Goal: Complete application form: Complete application form

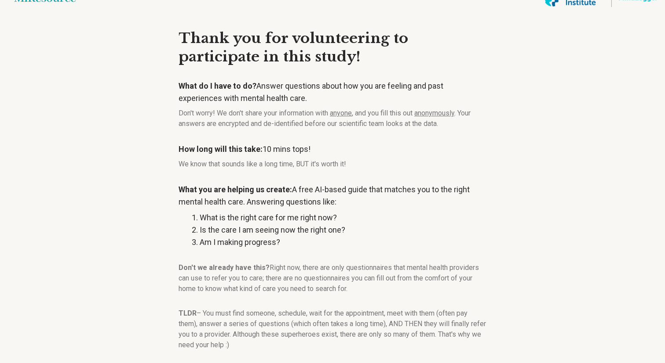
scroll to position [63, 0]
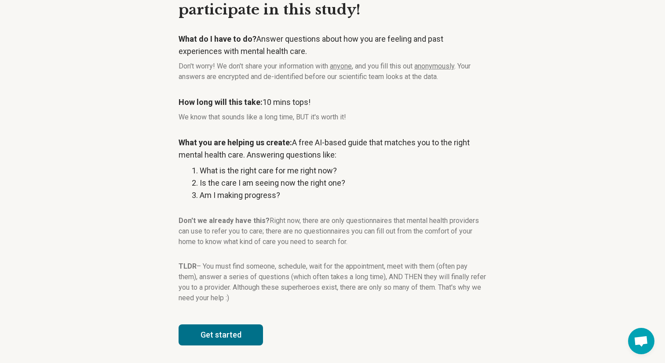
click at [220, 327] on button "Get started" at bounding box center [220, 335] width 84 height 21
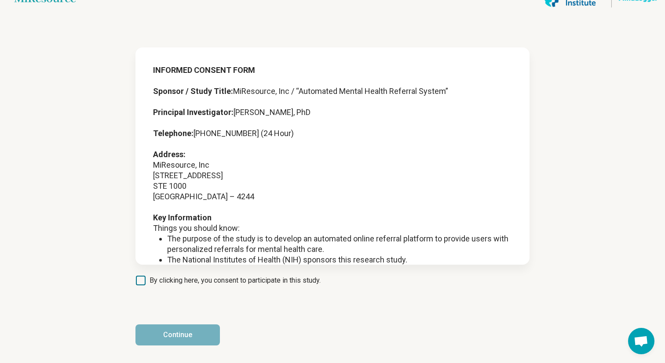
click at [189, 277] on span "By clicking here, you consent to participate in this study." at bounding box center [234, 281] width 171 height 11
click at [191, 334] on button "Continue" at bounding box center [177, 335] width 84 height 21
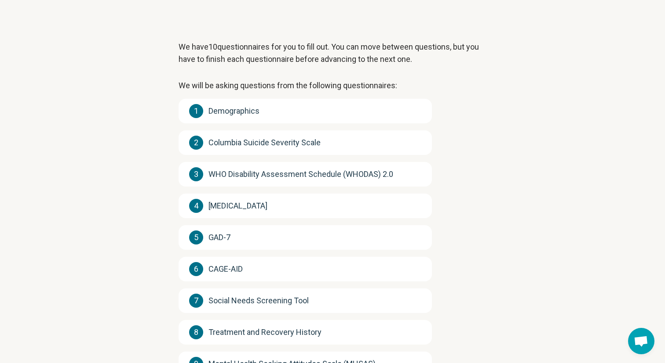
scroll to position [134, 0]
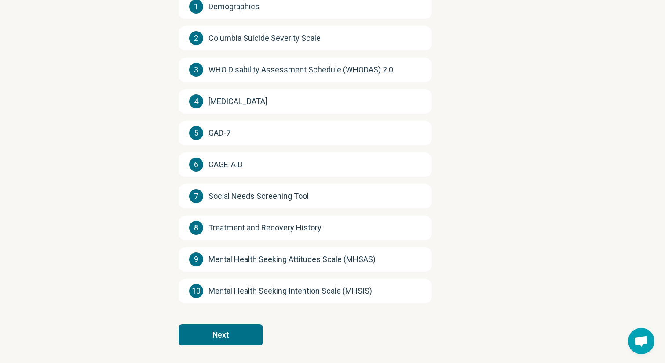
click at [221, 333] on button "Next" at bounding box center [220, 335] width 84 height 21
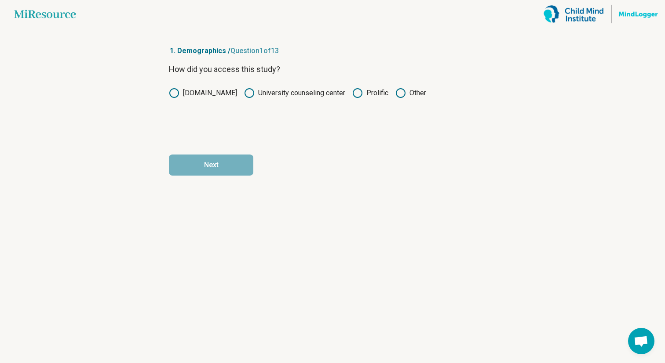
click at [360, 93] on circle at bounding box center [357, 93] width 9 height 9
click at [214, 172] on button "Next" at bounding box center [211, 165] width 84 height 21
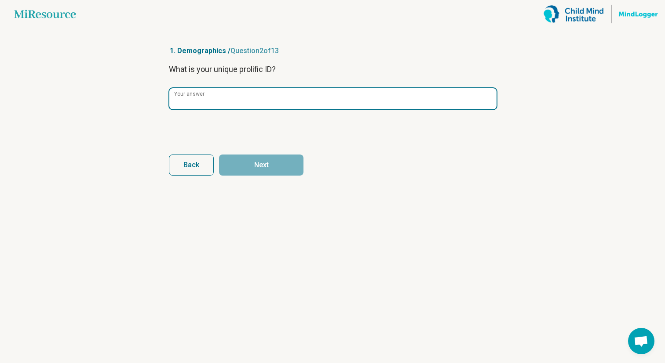
click at [222, 104] on input "Your answer" at bounding box center [332, 98] width 327 height 21
paste input "**********"
type input "**********"
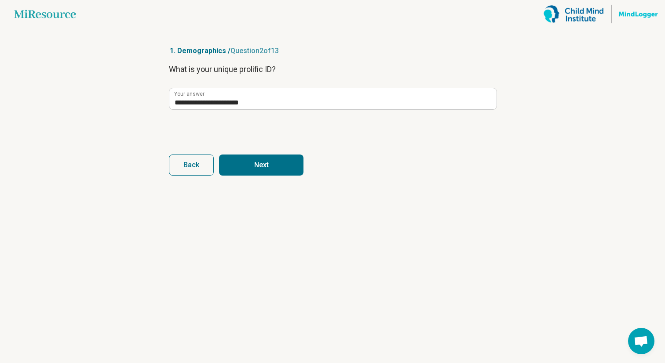
click at [258, 171] on button "Next" at bounding box center [261, 165] width 84 height 21
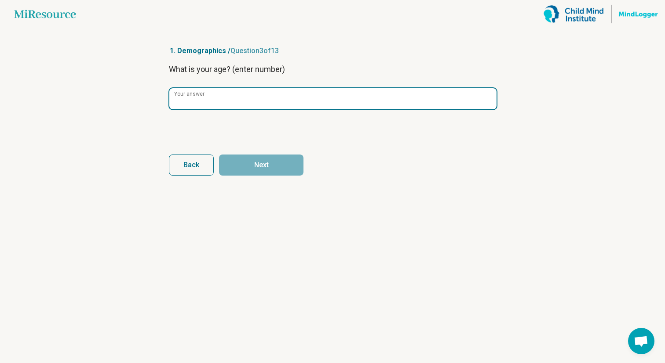
click at [249, 92] on input "Your answer" at bounding box center [332, 98] width 327 height 21
type input "**"
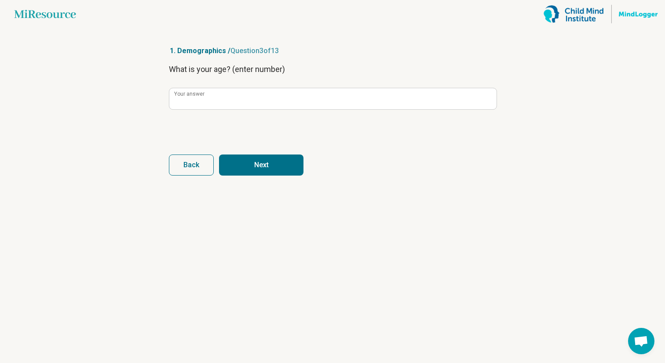
click at [273, 168] on button "Next" at bounding box center [261, 165] width 84 height 21
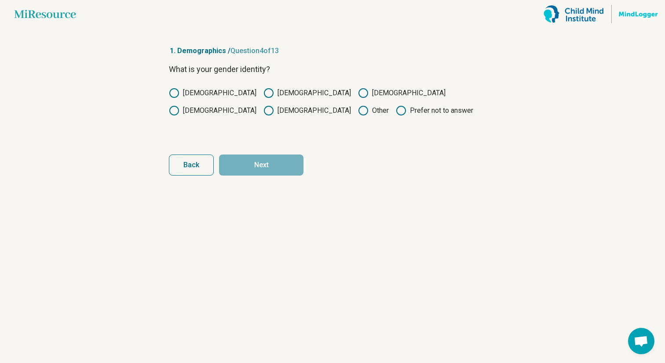
click at [263, 92] on label "[DEMOGRAPHIC_DATA]" at bounding box center [306, 93] width 87 height 11
click at [273, 147] on form "What is your gender identity? [DEMOGRAPHIC_DATA] [DEMOGRAPHIC_DATA] [DEMOGRAPHI…" at bounding box center [332, 119] width 327 height 113
click at [267, 161] on button "Next" at bounding box center [261, 165] width 84 height 21
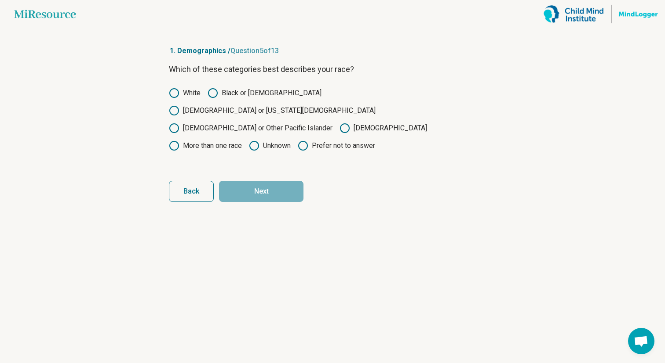
click at [345, 123] on label "[DEMOGRAPHIC_DATA]" at bounding box center [382, 128] width 87 height 11
click at [291, 181] on button "Next" at bounding box center [261, 191] width 84 height 21
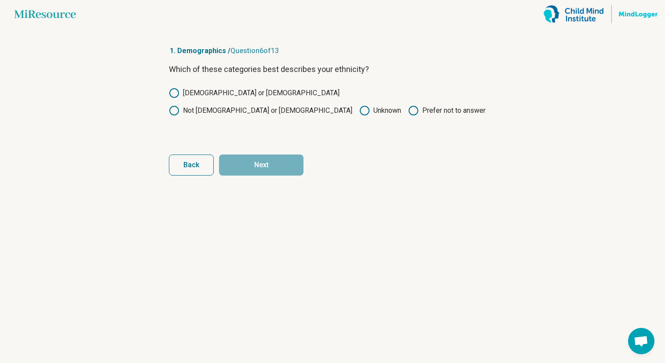
click at [321, 105] on label "Not [DEMOGRAPHIC_DATA] or [DEMOGRAPHIC_DATA]" at bounding box center [260, 110] width 183 height 11
click at [280, 168] on button "Next" at bounding box center [261, 165] width 84 height 21
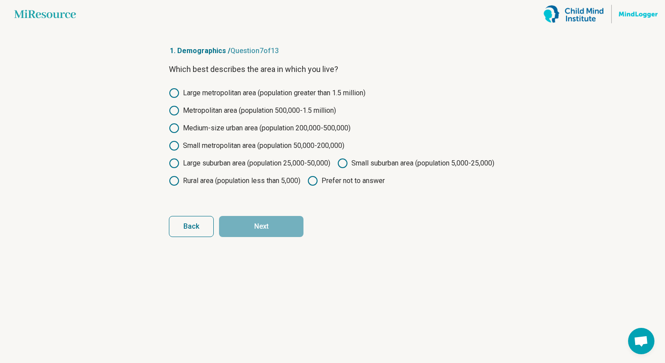
click at [307, 186] on label "Prefer not to answer" at bounding box center [345, 181] width 77 height 11
click at [255, 233] on form "Which best describes the area in which you live? Large metropolitan area (popul…" at bounding box center [332, 150] width 327 height 174
click at [251, 237] on button "Next" at bounding box center [261, 226] width 84 height 21
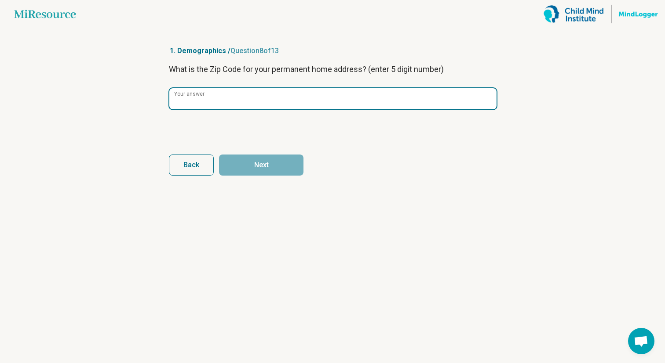
click at [251, 107] on input "Your answer" at bounding box center [332, 98] width 327 height 21
type input "*****"
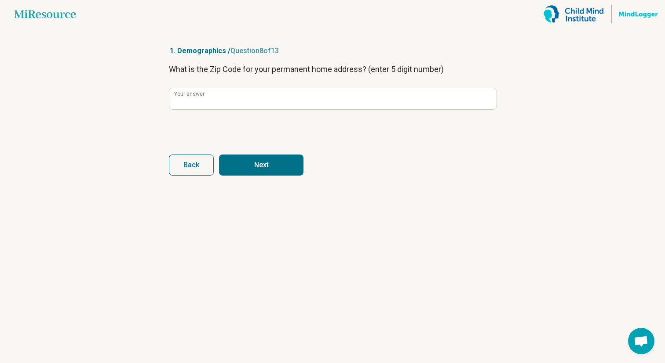
click at [258, 172] on button "Next" at bounding box center [261, 165] width 84 height 21
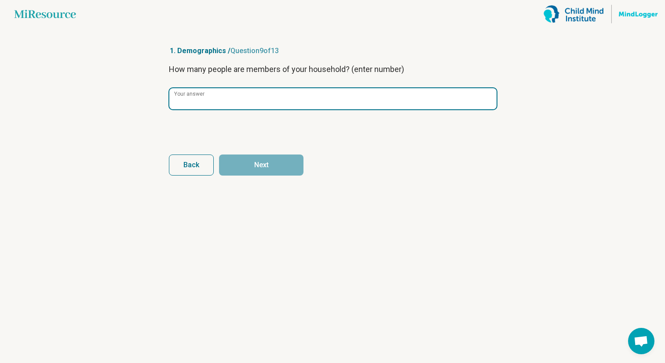
click at [271, 97] on input "Your answer" at bounding box center [332, 98] width 327 height 21
type input "*"
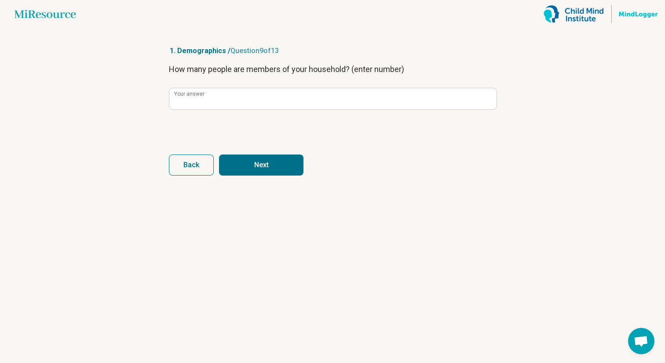
click at [263, 163] on button "Next" at bounding box center [261, 165] width 84 height 21
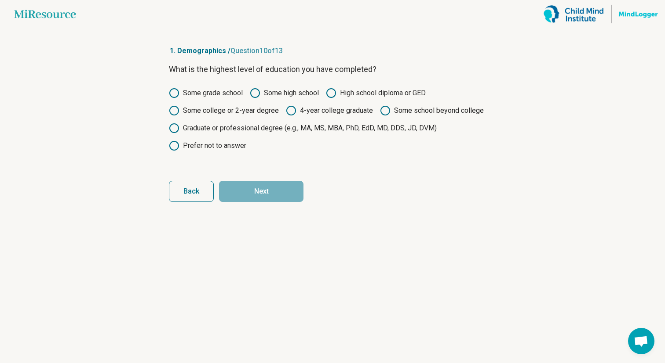
click at [300, 108] on label "4-year college graduate" at bounding box center [329, 110] width 87 height 11
click at [282, 191] on button "Next" at bounding box center [261, 191] width 84 height 21
click at [264, 93] on label "Some high school" at bounding box center [284, 93] width 69 height 11
click at [350, 95] on label "High school diploma or GED" at bounding box center [376, 93] width 100 height 11
click at [275, 193] on button "Next" at bounding box center [261, 191] width 84 height 21
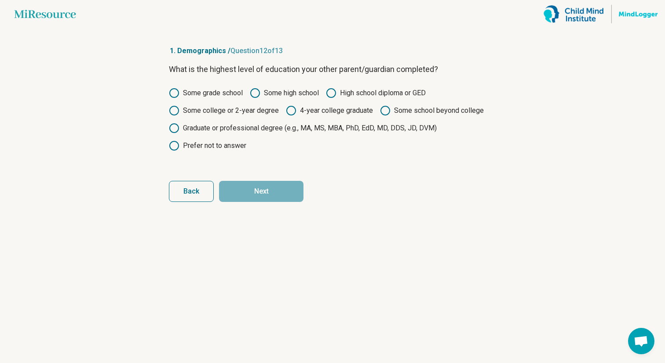
click at [342, 93] on label "High school diploma or GED" at bounding box center [376, 93] width 100 height 11
click at [284, 194] on button "Next" at bounding box center [261, 191] width 84 height 21
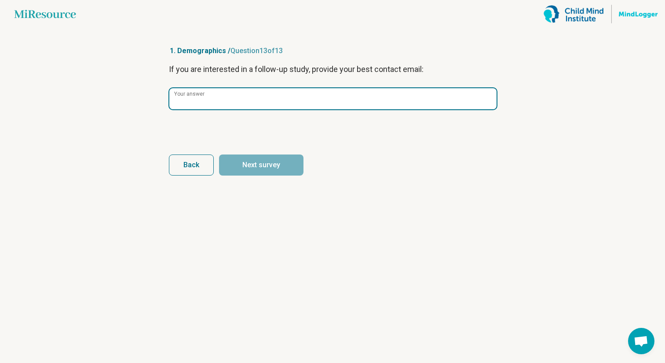
click at [244, 100] on input "Your answer" at bounding box center [332, 98] width 327 height 21
type input "*"
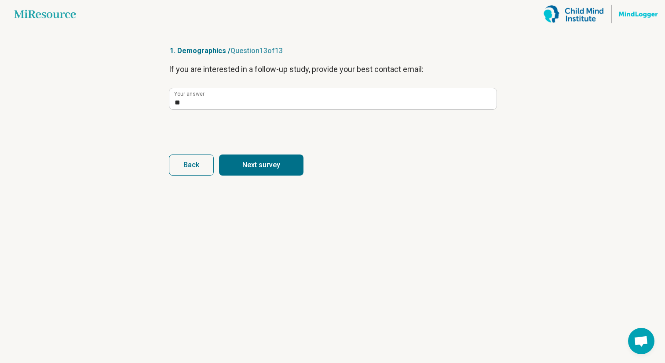
click at [250, 160] on button "Next survey" at bounding box center [261, 165] width 84 height 21
type input "**"
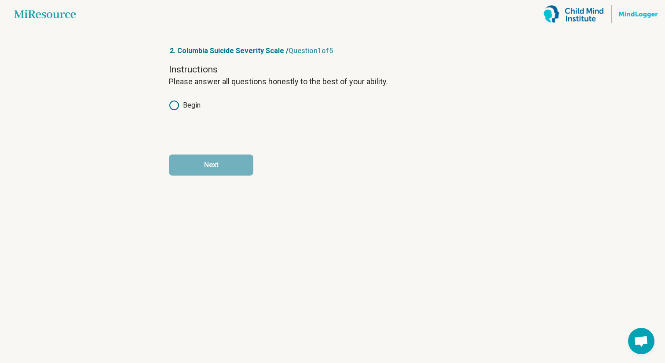
click at [189, 108] on label "Begin" at bounding box center [185, 105] width 32 height 11
click at [210, 170] on button "Next" at bounding box center [211, 165] width 84 height 21
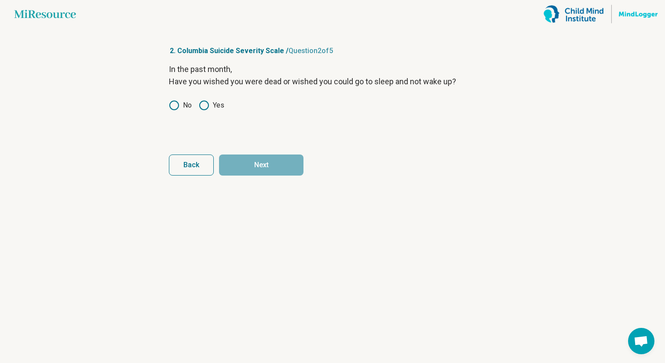
click at [178, 106] on circle at bounding box center [174, 105] width 9 height 9
click at [256, 156] on button "Next" at bounding box center [261, 165] width 84 height 21
click at [179, 106] on label "No" at bounding box center [180, 105] width 23 height 11
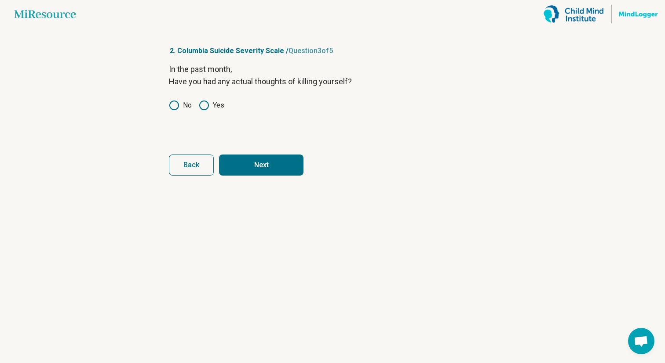
click at [269, 160] on button "Next" at bounding box center [261, 165] width 84 height 21
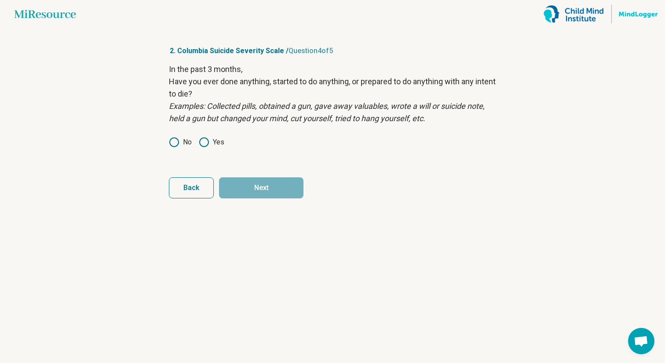
click at [179, 140] on icon at bounding box center [174, 142] width 11 height 11
click at [262, 190] on button "Next" at bounding box center [261, 188] width 84 height 21
click at [179, 147] on icon at bounding box center [174, 142] width 11 height 11
click at [200, 144] on circle at bounding box center [204, 142] width 9 height 9
click at [179, 147] on label "No" at bounding box center [180, 142] width 23 height 11
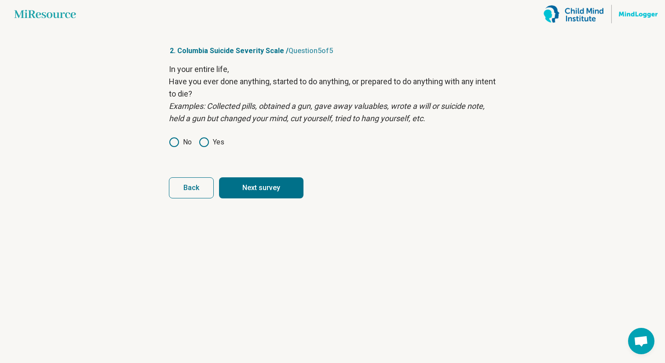
click at [273, 193] on button "Next survey" at bounding box center [261, 188] width 84 height 21
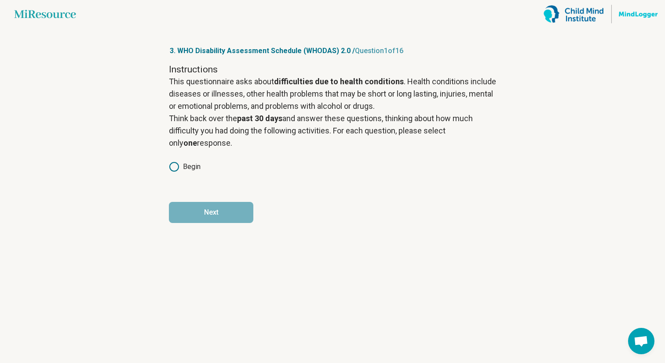
click at [182, 165] on label "Begin" at bounding box center [185, 167] width 32 height 11
click at [197, 204] on button "Next" at bounding box center [211, 212] width 84 height 21
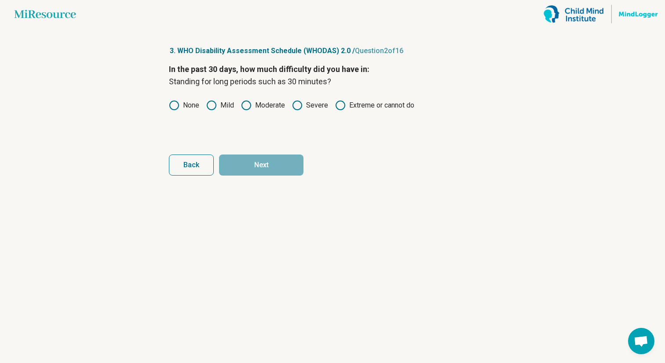
click at [182, 106] on label "None" at bounding box center [184, 105] width 30 height 11
click at [244, 164] on button "Next" at bounding box center [261, 165] width 84 height 21
click at [236, 103] on div "None Mild Moderate Severe Extreme or cannot do" at bounding box center [332, 105] width 327 height 11
click at [228, 104] on label "Mild" at bounding box center [220, 105] width 28 height 11
drag, startPoint x: 281, startPoint y: 193, endPoint x: 280, endPoint y: 187, distance: 6.2
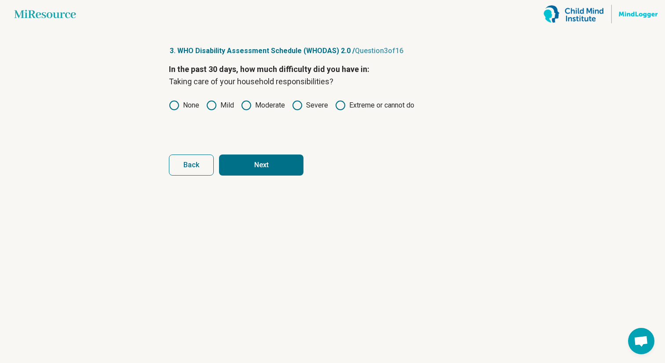
click at [281, 193] on article "3. WHO Disability Assessment Schedule (WHODAS) 2.0 / Question 3 of 16 In the pa…" at bounding box center [332, 195] width 355 height 335
click at [271, 166] on button "Next" at bounding box center [261, 165] width 84 height 21
click at [223, 104] on label "Mild" at bounding box center [220, 105] width 28 height 11
click at [249, 163] on button "Next" at bounding box center [261, 165] width 84 height 21
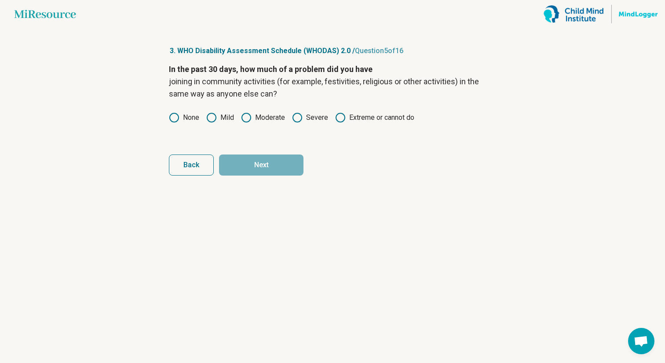
click at [227, 117] on label "Mild" at bounding box center [220, 118] width 28 height 11
click at [292, 118] on icon at bounding box center [297, 118] width 11 height 11
click at [256, 120] on label "Moderate" at bounding box center [263, 118] width 44 height 11
click at [240, 171] on button "Next" at bounding box center [261, 165] width 84 height 21
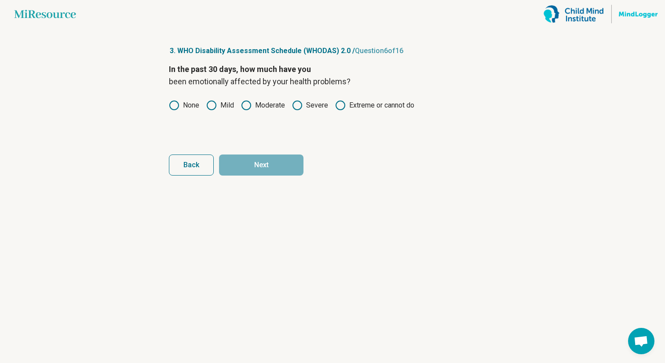
click at [261, 110] on label "Moderate" at bounding box center [263, 105] width 44 height 11
click at [266, 170] on button "Next" at bounding box center [261, 165] width 84 height 21
click at [261, 107] on label "Moderate" at bounding box center [263, 105] width 44 height 11
click at [304, 109] on label "Severe" at bounding box center [310, 105] width 36 height 11
click at [278, 165] on button "Next" at bounding box center [261, 165] width 84 height 21
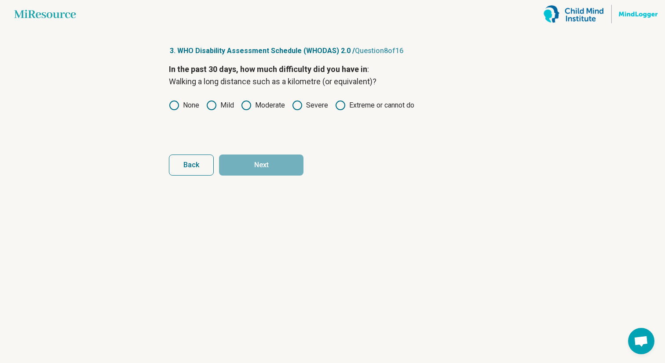
click at [222, 109] on label "Mild" at bounding box center [220, 105] width 28 height 11
click at [259, 165] on button "Next" at bounding box center [261, 165] width 84 height 21
click at [203, 106] on div "None Mild Moderate Severe Extreme or cannot do" at bounding box center [332, 105] width 327 height 11
click at [189, 105] on label "None" at bounding box center [184, 105] width 30 height 11
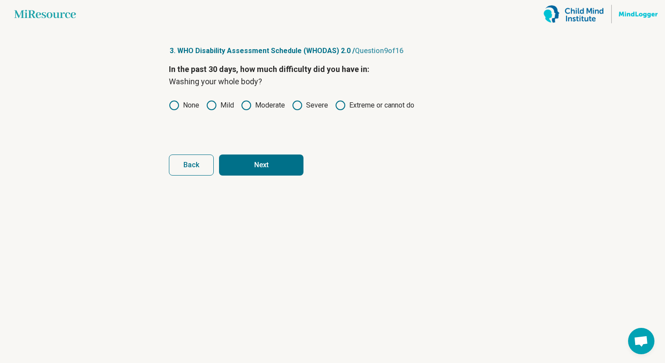
click at [256, 164] on button "Next" at bounding box center [261, 165] width 84 height 21
click at [178, 104] on icon at bounding box center [174, 105] width 11 height 11
click at [261, 173] on button "Next" at bounding box center [261, 165] width 84 height 21
click at [186, 104] on label "None" at bounding box center [184, 105] width 30 height 11
click at [241, 156] on button "Next" at bounding box center [261, 165] width 84 height 21
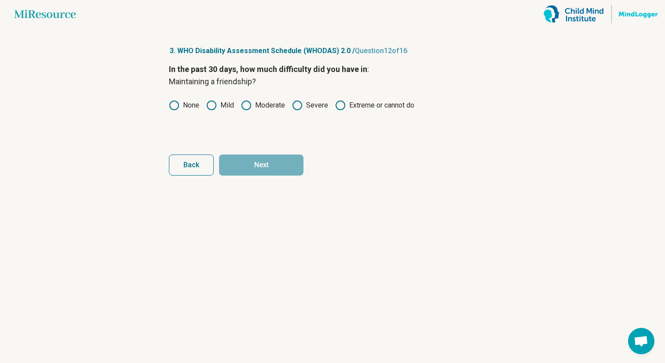
click at [192, 102] on label "None" at bounding box center [184, 105] width 30 height 11
click at [235, 161] on button "Next" at bounding box center [261, 165] width 84 height 21
click at [194, 105] on label "None" at bounding box center [184, 105] width 30 height 11
click at [251, 160] on button "Next" at bounding box center [261, 165] width 84 height 21
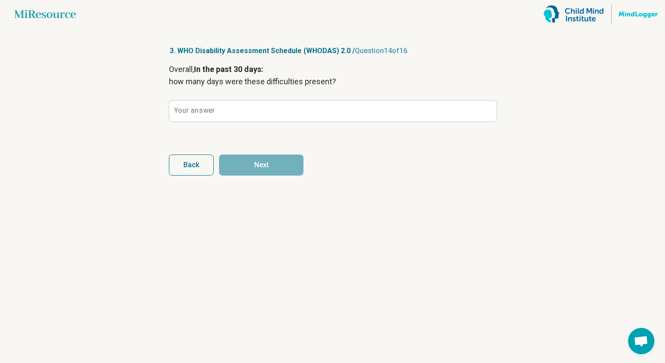
click at [212, 112] on label "Your answer" at bounding box center [194, 110] width 40 height 7
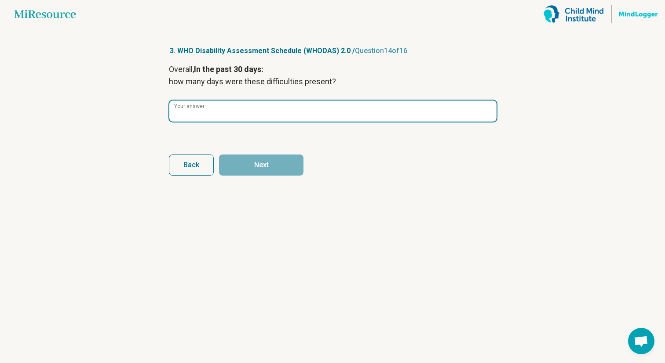
click at [212, 112] on input "Your answer" at bounding box center [332, 111] width 327 height 21
type input "**"
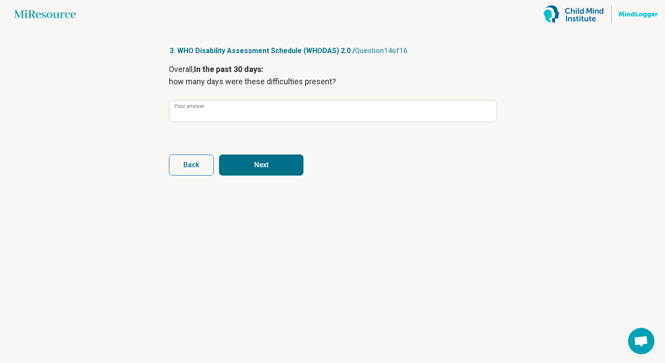
click at [273, 169] on button "Next" at bounding box center [261, 165] width 84 height 21
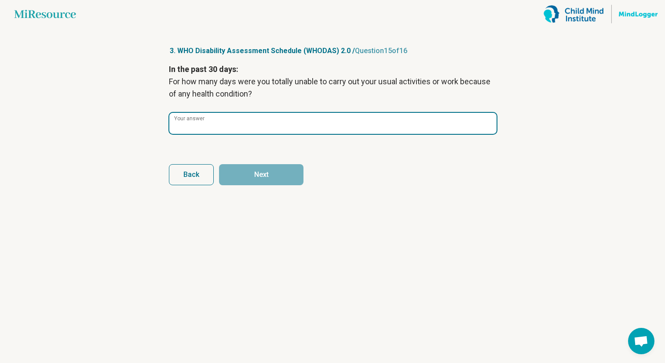
click at [268, 129] on input "Your answer" at bounding box center [332, 123] width 327 height 21
type input "*"
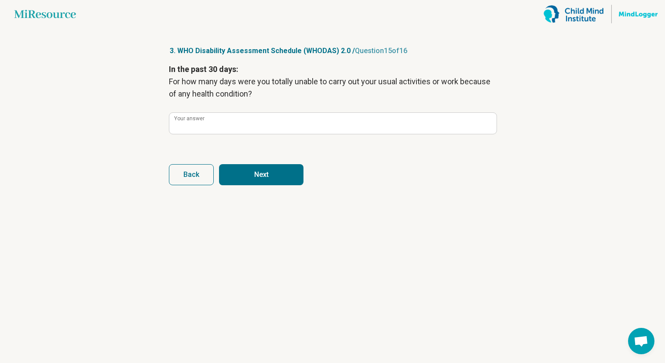
click at [276, 176] on button "Next" at bounding box center [261, 174] width 84 height 21
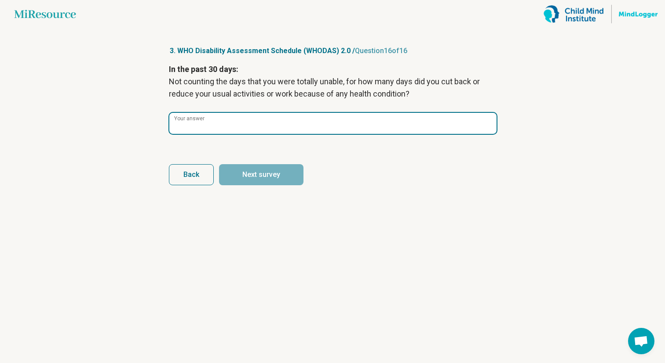
click at [268, 131] on input "Your answer" at bounding box center [332, 123] width 327 height 21
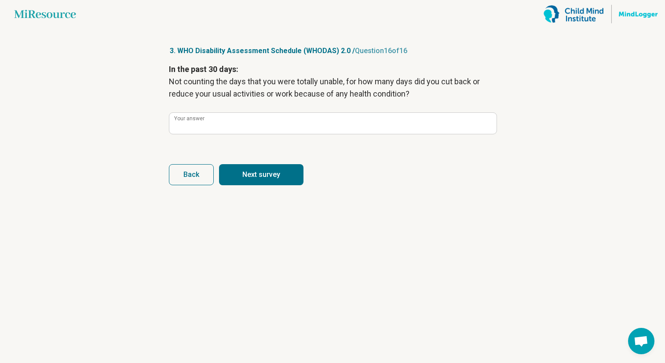
click at [272, 167] on button "Next survey" at bounding box center [261, 174] width 84 height 21
type input "*"
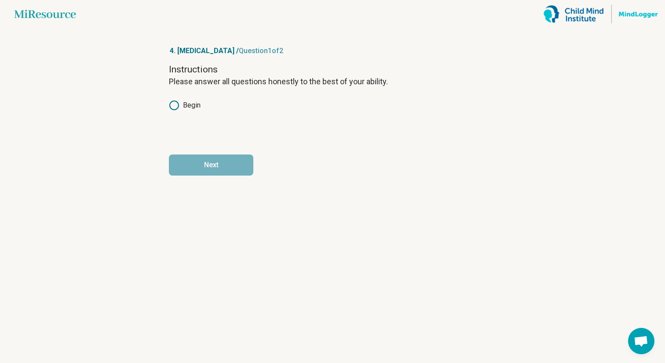
click at [197, 111] on div "Instructions Please answer all questions honestly to the best of your ability. …" at bounding box center [332, 100] width 327 height 74
click at [190, 104] on label "Begin" at bounding box center [185, 105] width 32 height 11
click at [208, 155] on button "Next" at bounding box center [211, 165] width 84 height 21
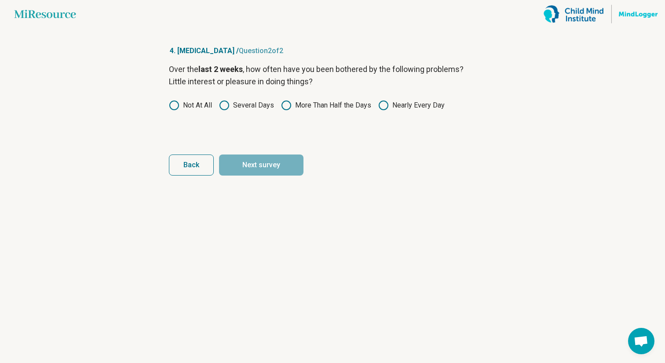
click at [190, 105] on label "Not At All" at bounding box center [190, 105] width 43 height 11
click at [271, 104] on label "Several Days" at bounding box center [246, 105] width 55 height 11
click at [268, 170] on button "Next survey" at bounding box center [261, 165] width 84 height 21
click at [247, 109] on label "Several Days" at bounding box center [246, 105] width 55 height 11
click at [256, 173] on button "Next survey" at bounding box center [261, 165] width 84 height 21
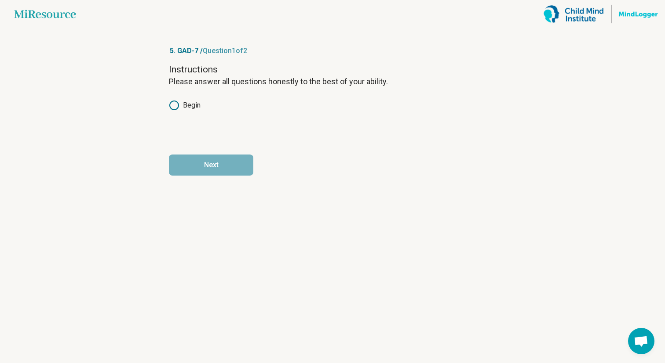
click at [192, 102] on label "Begin" at bounding box center [185, 105] width 32 height 11
click at [214, 165] on button "Next" at bounding box center [211, 165] width 84 height 21
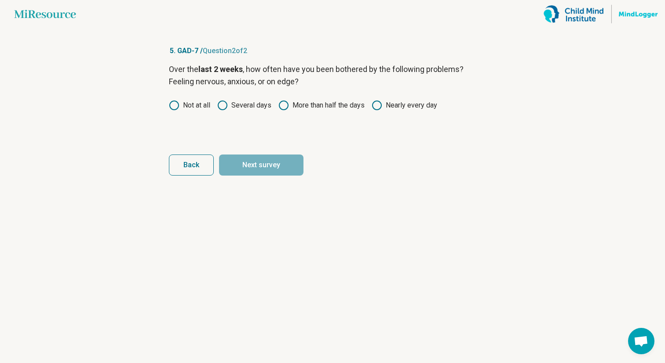
click at [286, 102] on circle at bounding box center [283, 105] width 9 height 9
click at [246, 104] on label "Several days" at bounding box center [244, 105] width 54 height 11
click at [246, 171] on button "Next survey" at bounding box center [261, 165] width 84 height 21
click at [242, 111] on div "Over the last 2 weeks , how often have you been bothered by the following probl…" at bounding box center [332, 100] width 327 height 74
click at [231, 104] on label "Several days" at bounding box center [244, 105] width 54 height 11
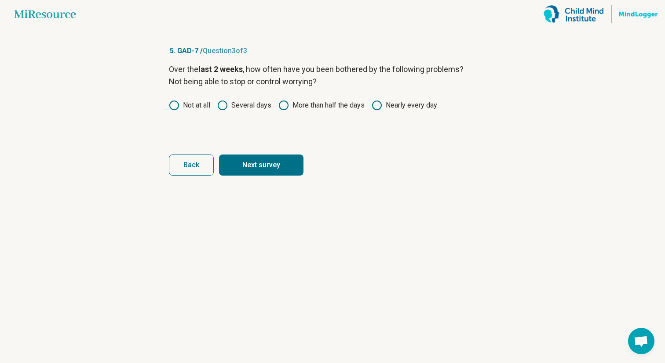
click at [247, 162] on button "Next survey" at bounding box center [261, 165] width 84 height 21
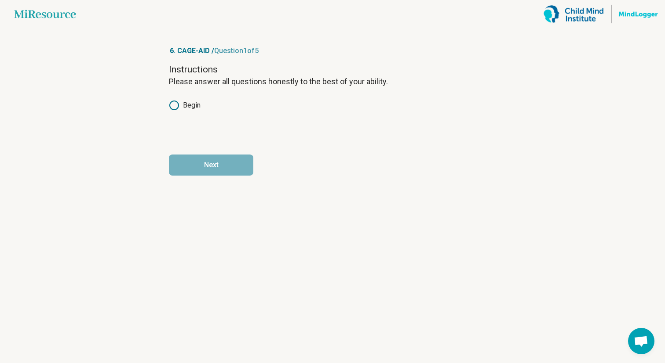
click at [193, 102] on label "Begin" at bounding box center [185, 105] width 32 height 11
click at [222, 161] on button "Next" at bounding box center [211, 165] width 84 height 21
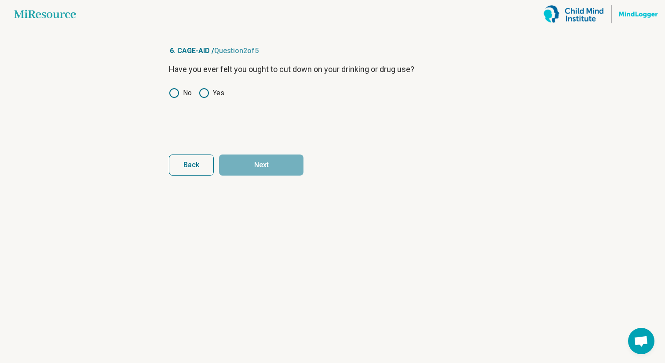
click at [178, 95] on icon at bounding box center [174, 93] width 11 height 11
click at [247, 166] on button "Next" at bounding box center [261, 165] width 84 height 21
click at [174, 94] on icon at bounding box center [174, 93] width 11 height 11
click at [234, 153] on form "Have people annoyed you by criticizing your drinking or drug use? No Yes Back N…" at bounding box center [332, 119] width 327 height 113
click at [233, 160] on button "Next" at bounding box center [261, 165] width 84 height 21
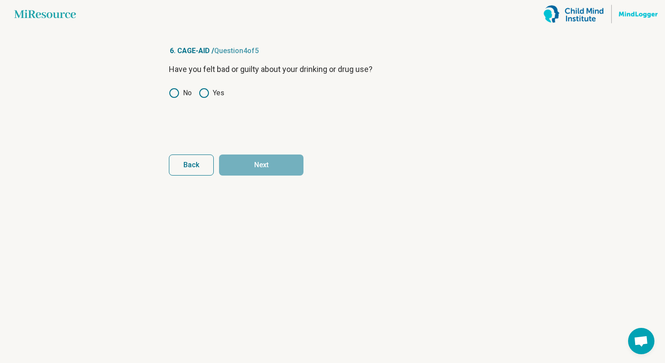
click at [175, 93] on icon at bounding box center [174, 93] width 11 height 11
click at [243, 156] on button "Next" at bounding box center [261, 165] width 84 height 21
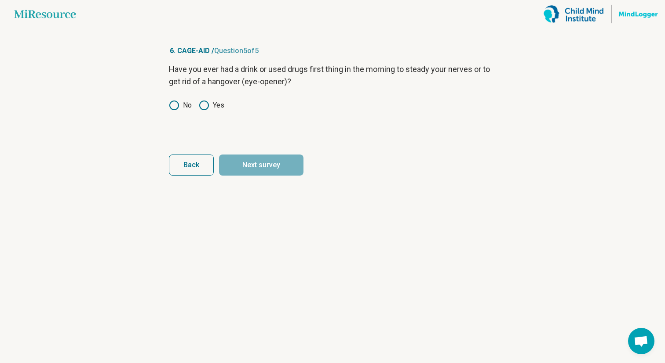
click at [179, 103] on label "No" at bounding box center [180, 105] width 23 height 11
click at [239, 156] on button "Next survey" at bounding box center [261, 165] width 84 height 21
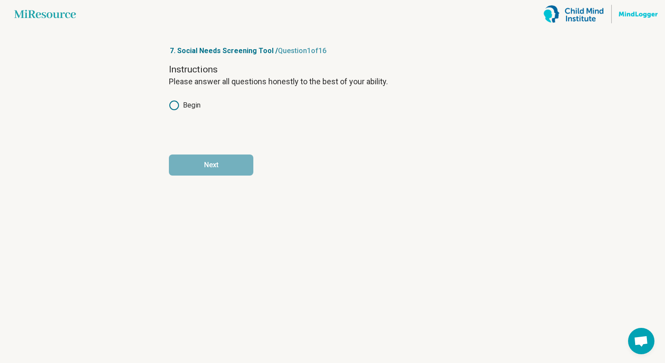
click at [198, 111] on div "Instructions Please answer all questions honestly to the best of your ability. …" at bounding box center [332, 100] width 327 height 74
click at [192, 103] on label "Begin" at bounding box center [185, 105] width 32 height 11
click at [220, 164] on button "Next" at bounding box center [211, 165] width 84 height 21
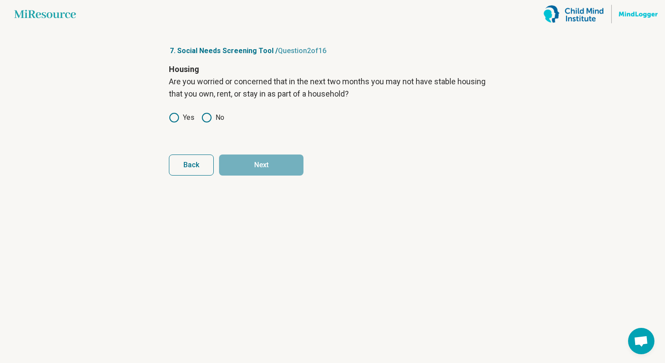
click at [182, 117] on label "Yes" at bounding box center [181, 118] width 25 height 11
click at [253, 160] on button "Next" at bounding box center [261, 165] width 84 height 21
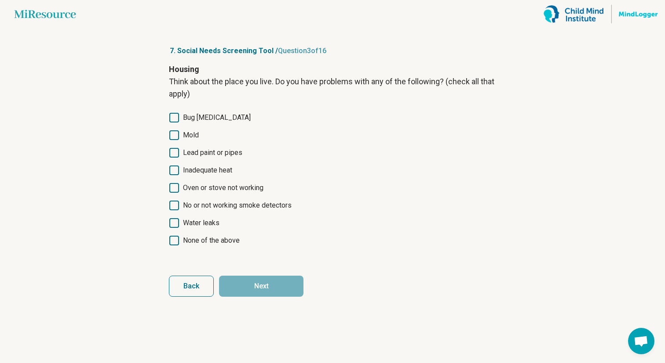
click at [198, 237] on span "None of the above" at bounding box center [211, 241] width 57 height 11
click at [241, 277] on button "Next" at bounding box center [261, 286] width 84 height 21
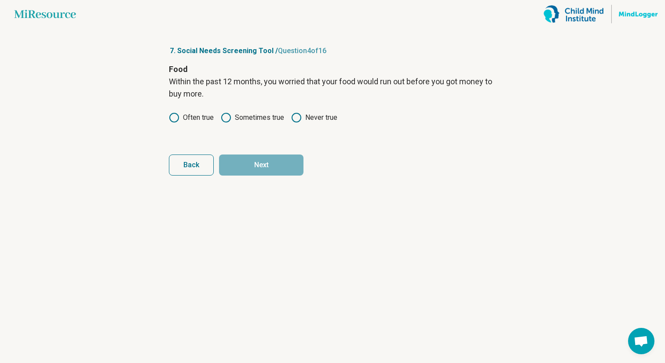
click at [200, 113] on label "Often true" at bounding box center [191, 118] width 45 height 11
click at [251, 170] on button "Next" at bounding box center [261, 165] width 84 height 21
click at [205, 121] on label "Often true" at bounding box center [191, 118] width 45 height 11
click at [239, 158] on button "Next" at bounding box center [261, 165] width 84 height 21
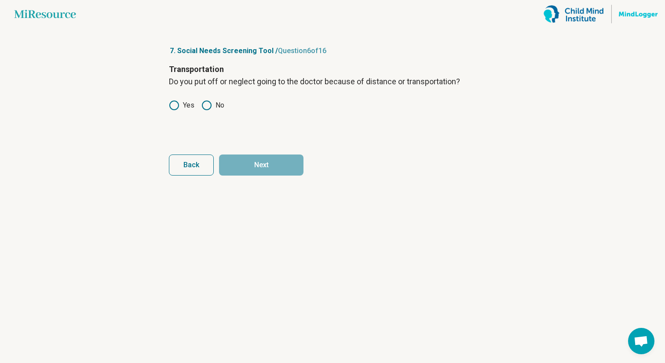
click at [187, 104] on label "Yes" at bounding box center [181, 105] width 25 height 11
click at [263, 177] on article "7. Social Needs Screening Tool / Question 6 of 16 Transportation Do you put off…" at bounding box center [332, 195] width 355 height 335
click at [218, 108] on label "No" at bounding box center [212, 105] width 23 height 11
click at [241, 161] on button "Next" at bounding box center [261, 165] width 84 height 21
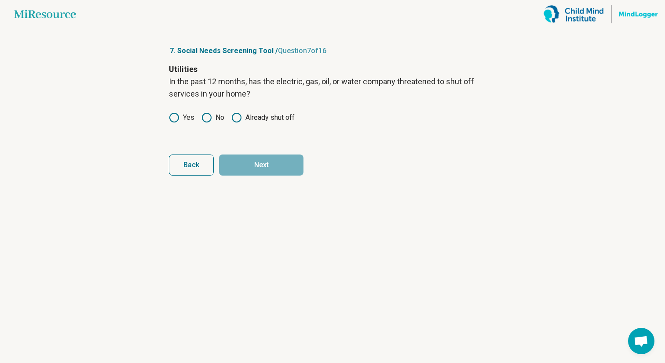
click at [214, 120] on label "No" at bounding box center [212, 118] width 23 height 11
click at [254, 160] on button "Next" at bounding box center [261, 165] width 84 height 21
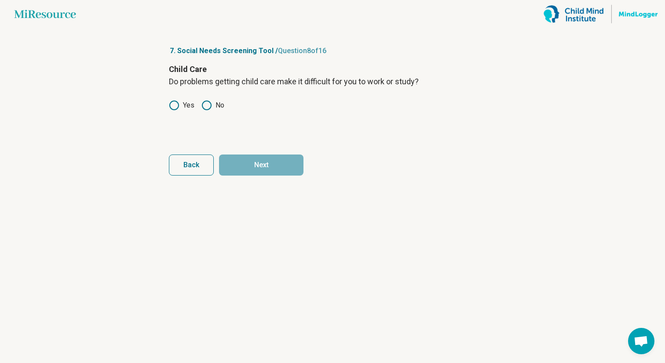
click at [211, 108] on icon at bounding box center [206, 105] width 11 height 11
click at [242, 164] on button "Next" at bounding box center [261, 165] width 84 height 21
click at [202, 107] on icon at bounding box center [206, 105] width 11 height 11
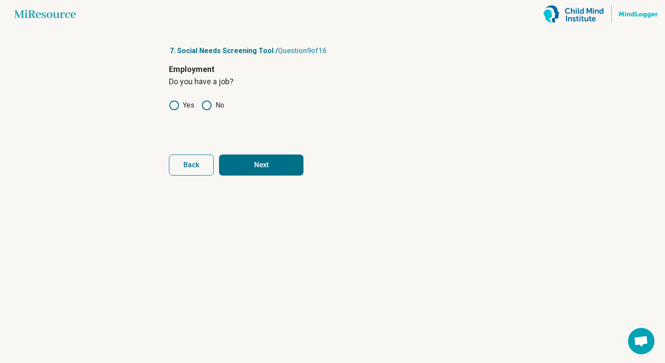
click at [252, 176] on article "7. Social Needs Screening Tool / Question 9 of 16 Employment Do you have a job?…" at bounding box center [332, 195] width 355 height 335
click at [252, 172] on button "Next" at bounding box center [261, 165] width 84 height 21
click at [187, 112] on div "Education Do you have a high school degree? Yes No" at bounding box center [332, 100] width 327 height 74
click at [182, 105] on label "Yes" at bounding box center [181, 105] width 25 height 11
click at [257, 173] on button "Next" at bounding box center [261, 165] width 84 height 21
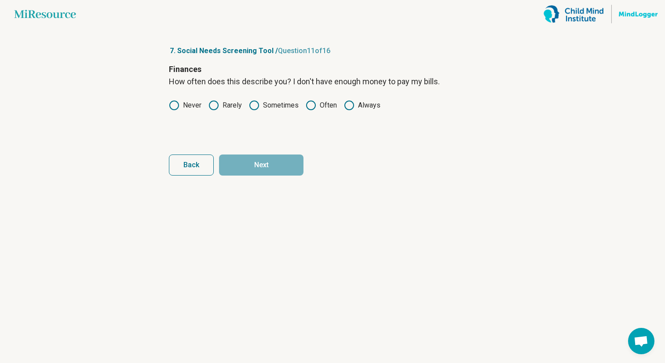
click at [277, 105] on label "Sometimes" at bounding box center [274, 105] width 50 height 11
click at [329, 108] on label "Often" at bounding box center [320, 105] width 31 height 11
click at [358, 105] on label "Always" at bounding box center [362, 105] width 36 height 11
click at [290, 160] on button "Next" at bounding box center [261, 165] width 84 height 21
click at [204, 109] on div "Never Rarely Sometimes Fairly Often Frequently" at bounding box center [332, 105] width 327 height 11
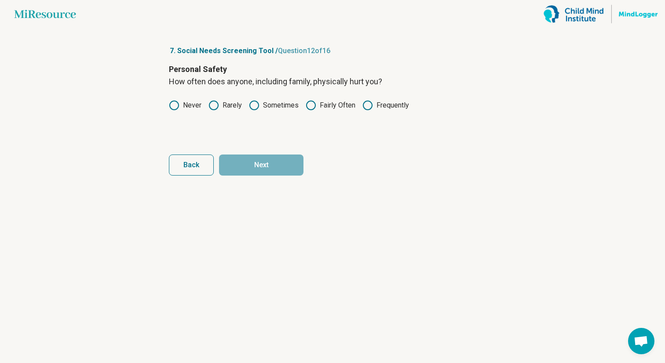
click at [185, 93] on div "Personal Safety How often does anyone, including family, physically hurt you? N…" at bounding box center [332, 100] width 327 height 74
click at [180, 105] on label "Never" at bounding box center [185, 105] width 33 height 11
click at [261, 164] on button "Next" at bounding box center [261, 165] width 84 height 21
click at [194, 104] on label "Never" at bounding box center [185, 105] width 33 height 11
drag, startPoint x: 251, startPoint y: 150, endPoint x: 251, endPoint y: 155, distance: 4.9
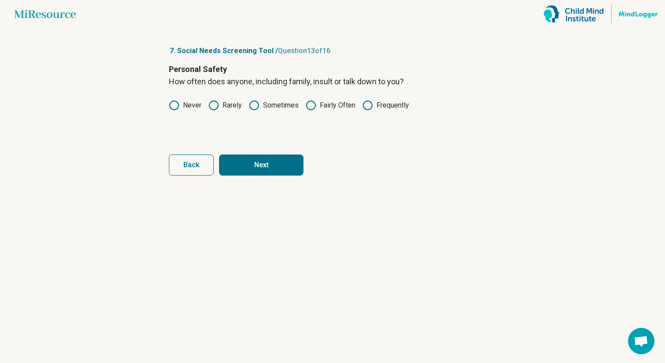
click at [251, 150] on form "Personal Safety How often does anyone, including family, insult or talk down to…" at bounding box center [332, 119] width 327 height 113
click at [251, 165] on button "Next" at bounding box center [261, 165] width 84 height 21
click at [195, 105] on label "Never" at bounding box center [185, 105] width 33 height 11
click at [239, 156] on button "Next" at bounding box center [261, 165] width 84 height 21
click at [189, 105] on label "Never" at bounding box center [185, 105] width 33 height 11
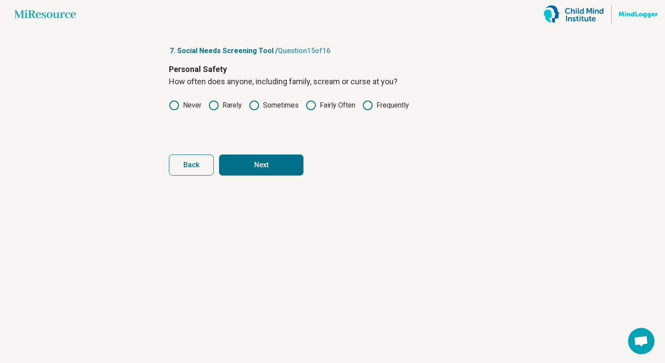
click at [240, 156] on button "Next" at bounding box center [261, 165] width 84 height 21
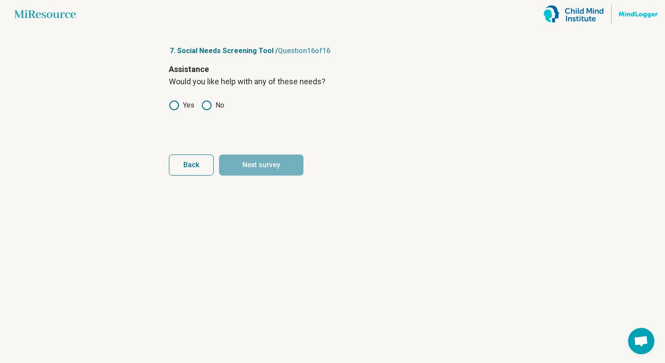
click at [204, 107] on icon at bounding box center [206, 105] width 11 height 11
click at [241, 158] on button "Next survey" at bounding box center [261, 165] width 84 height 21
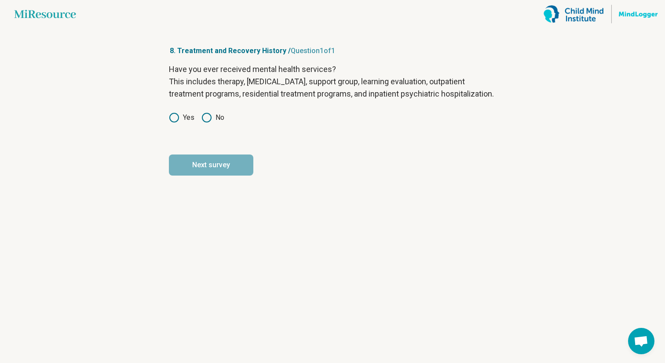
click at [213, 123] on label "No" at bounding box center [212, 118] width 23 height 11
click at [227, 174] on button "Next survey" at bounding box center [211, 165] width 84 height 21
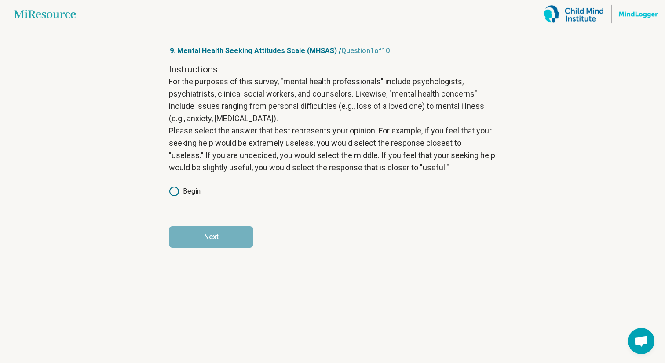
click at [195, 188] on label "Begin" at bounding box center [185, 191] width 32 height 11
click at [208, 229] on button "Next" at bounding box center [211, 237] width 84 height 21
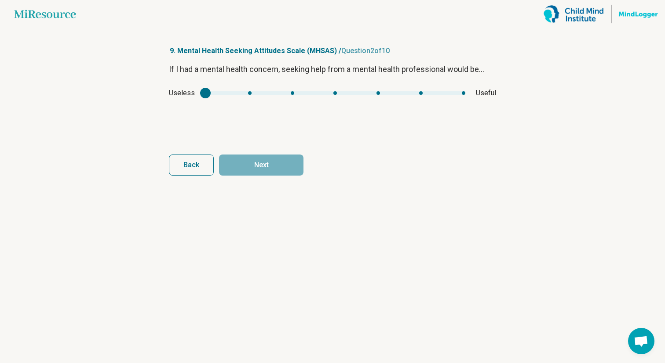
click at [265, 97] on div "Useless Useful" at bounding box center [332, 93] width 327 height 11
click at [244, 99] on div "If I had a mental health concern, seeking help from a mental health professiona…" at bounding box center [332, 100] width 327 height 74
click at [245, 96] on div "Useless Useful" at bounding box center [332, 93] width 327 height 11
click at [246, 96] on div "Useless Useful" at bounding box center [332, 93] width 327 height 11
click at [247, 95] on div "Useless Useful" at bounding box center [332, 93] width 327 height 11
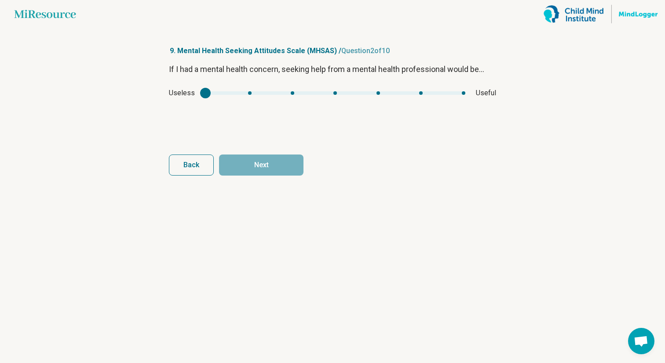
click at [297, 95] on div "Useless Useful" at bounding box center [332, 93] width 327 height 11
click at [295, 95] on div "Useless Useful" at bounding box center [332, 93] width 327 height 11
click at [335, 95] on div "Useless Useful" at bounding box center [332, 93] width 327 height 11
type input "*"
click at [335, 94] on div "mhsas1" at bounding box center [335, 93] width 260 height 4
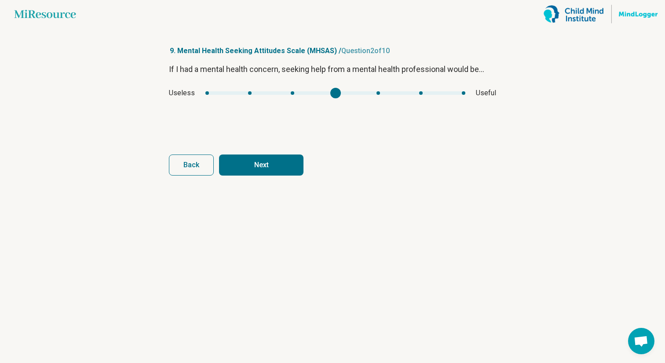
click at [288, 185] on article "9. Mental Health Seeking Attitudes Scale (MHSAS) / Question 2 of 10 If I had a …" at bounding box center [332, 195] width 355 height 335
click at [286, 172] on button "Next" at bounding box center [261, 165] width 84 height 21
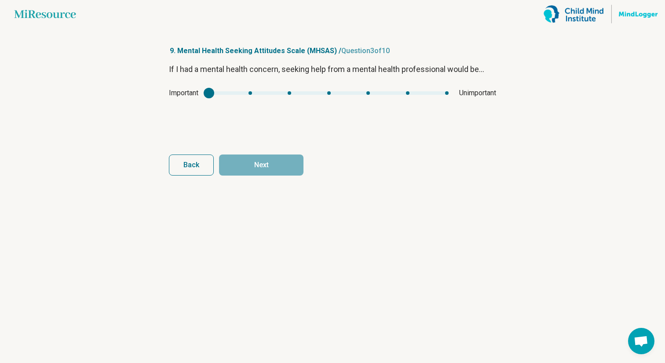
type input "*"
click at [331, 92] on div "mhsas2" at bounding box center [329, 93] width 240 height 4
click at [289, 167] on button "Next" at bounding box center [261, 165] width 84 height 21
type input "*"
click at [334, 94] on div "mhsas3" at bounding box center [335, 93] width 253 height 4
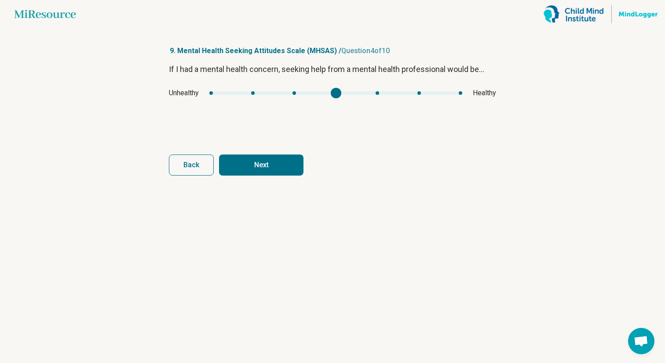
click at [289, 168] on button "Next" at bounding box center [261, 165] width 84 height 21
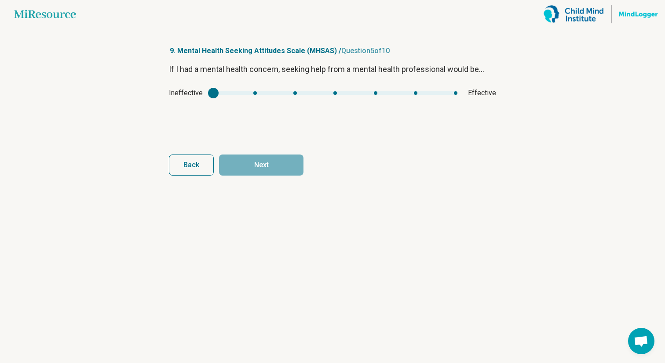
click at [332, 99] on div "If I had a mental health concern, seeking help from a mental health professiona…" at bounding box center [332, 100] width 327 height 74
type input "*"
click at [336, 94] on div "mhsas4" at bounding box center [335, 93] width 244 height 4
click at [289, 167] on button "Next" at bounding box center [261, 165] width 84 height 21
type input "*"
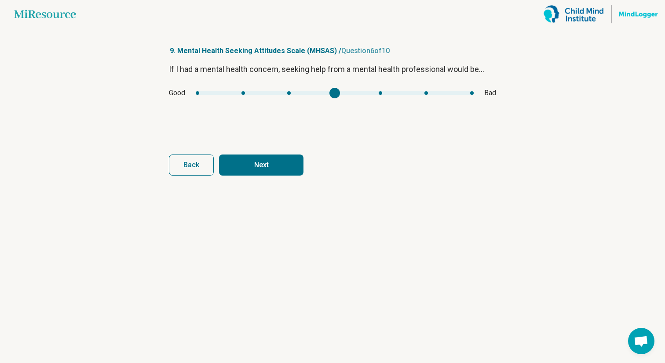
click at [335, 94] on div "mhsas5" at bounding box center [335, 93] width 278 height 4
click at [287, 163] on button "Next" at bounding box center [261, 165] width 84 height 21
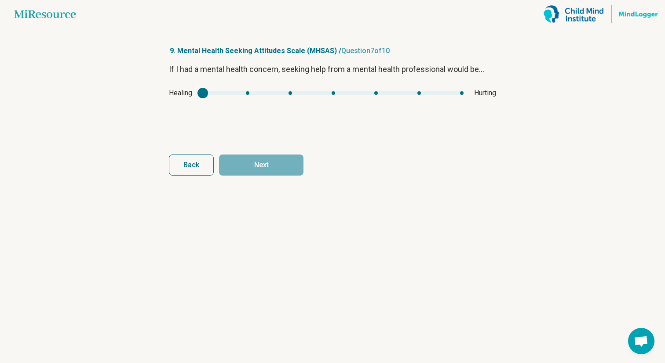
click at [331, 96] on div "Healing Hurting" at bounding box center [332, 93] width 327 height 11
click at [332, 96] on div "Healing Hurting" at bounding box center [332, 93] width 327 height 11
type input "*"
click at [332, 91] on div "mhsas6" at bounding box center [333, 93] width 261 height 4
click at [276, 170] on button "Next" at bounding box center [261, 165] width 84 height 21
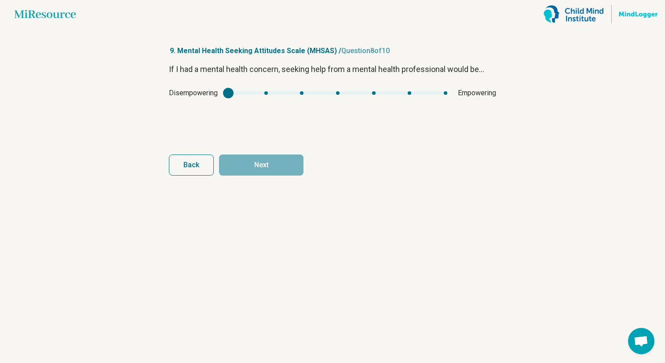
type input "*"
click at [335, 94] on div "mhsas7" at bounding box center [337, 93] width 219 height 4
click at [274, 175] on button "Next" at bounding box center [261, 165] width 84 height 21
type input "*"
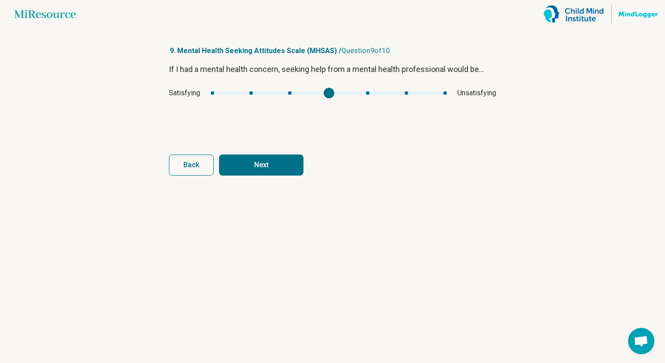
click at [334, 93] on div "mhsas8" at bounding box center [329, 93] width 236 height 4
click at [283, 171] on button "Next" at bounding box center [261, 165] width 84 height 21
click at [333, 96] on div "Desirable Undesirable" at bounding box center [332, 93] width 327 height 11
click at [332, 95] on div "Desirable Undesirable" at bounding box center [332, 93] width 327 height 11
click at [331, 95] on div "Desirable Undesirable" at bounding box center [332, 93] width 327 height 11
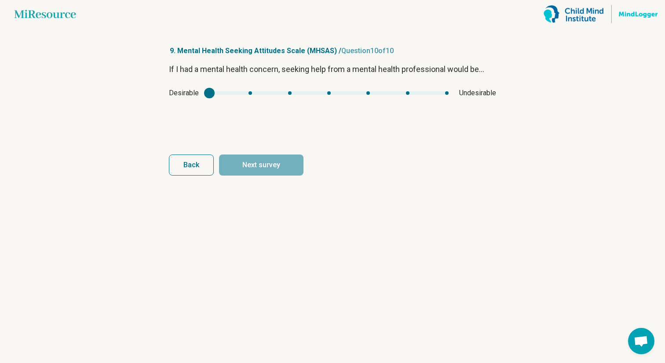
click at [331, 95] on div "Desirable Undesirable" at bounding box center [332, 93] width 327 height 11
click at [330, 93] on div "mhsas9" at bounding box center [328, 93] width 239 height 4
click at [281, 161] on button "Next survey" at bounding box center [261, 165] width 84 height 21
type input "*"
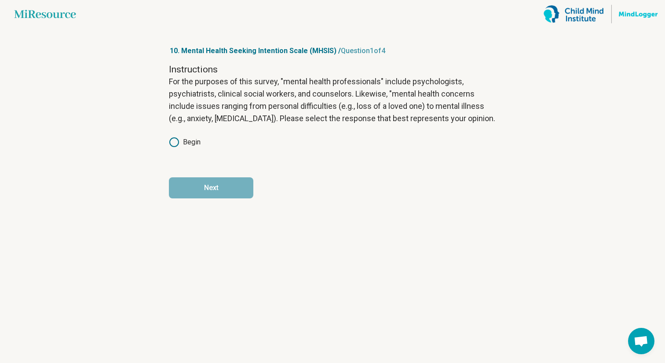
click at [195, 151] on div "Instructions For the purposes of this survey, "mental health professionals" inc…" at bounding box center [332, 111] width 327 height 97
click at [194, 144] on label "Begin" at bounding box center [185, 142] width 32 height 11
click at [215, 182] on button "Next" at bounding box center [211, 188] width 84 height 21
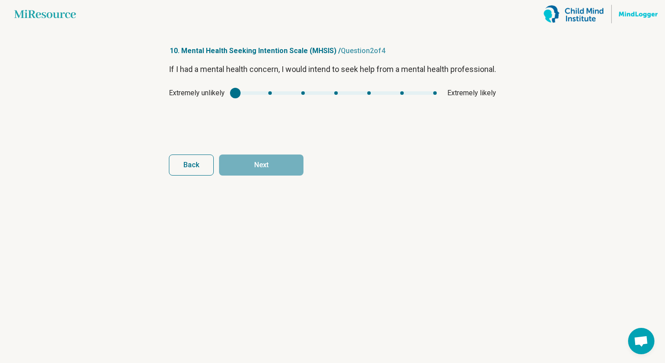
type input "*"
click at [346, 95] on div "mhsis1" at bounding box center [335, 93] width 201 height 4
click at [288, 161] on button "Next" at bounding box center [261, 165] width 84 height 21
type input "*"
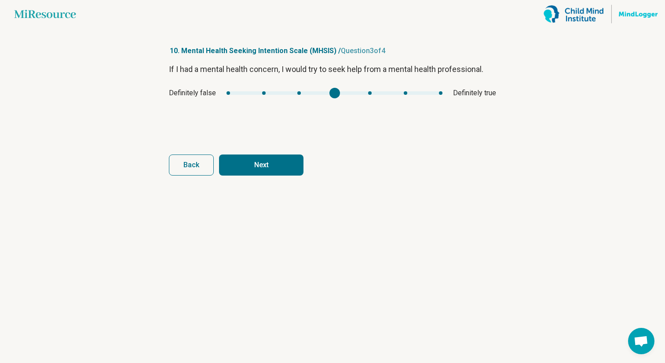
click at [339, 93] on div "mhsis2" at bounding box center [334, 93] width 216 height 4
click at [301, 154] on form "If I had a mental health concern, I would try to seek help from a mental health…" at bounding box center [332, 119] width 327 height 113
click at [293, 167] on button "Next" at bounding box center [261, 165] width 84 height 21
click at [342, 93] on div "mhsis3" at bounding box center [337, 93] width 207 height 4
click at [297, 165] on button "Finish" at bounding box center [261, 165] width 84 height 21
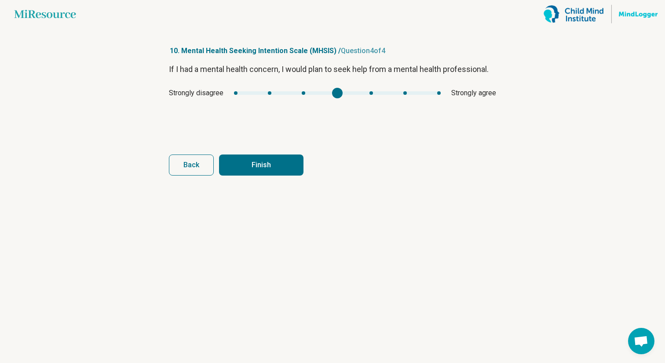
type input "*"
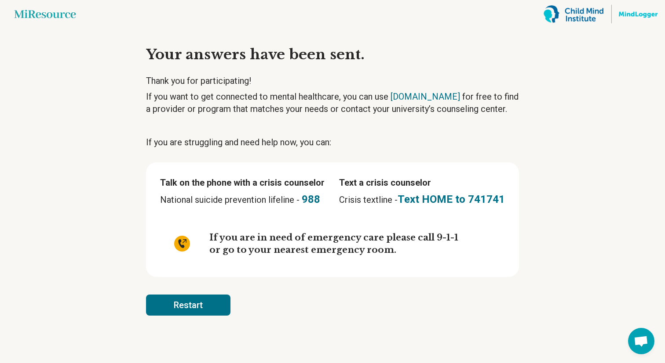
click at [204, 305] on button "Restart" at bounding box center [188, 305] width 84 height 21
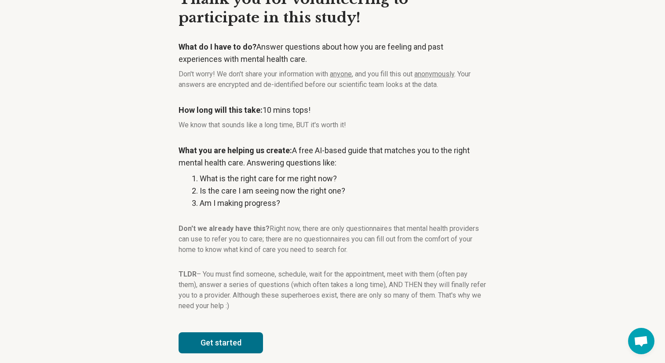
scroll to position [63, 0]
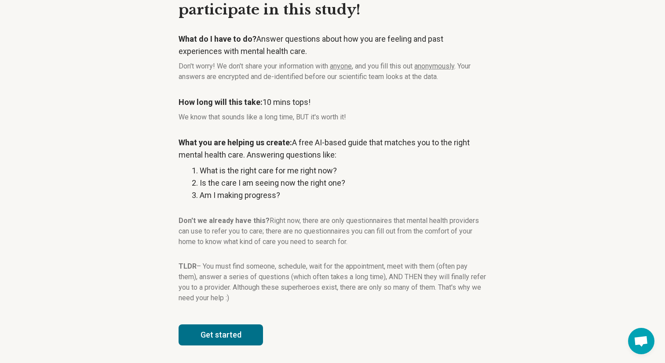
click at [220, 330] on button "Get started" at bounding box center [220, 335] width 84 height 21
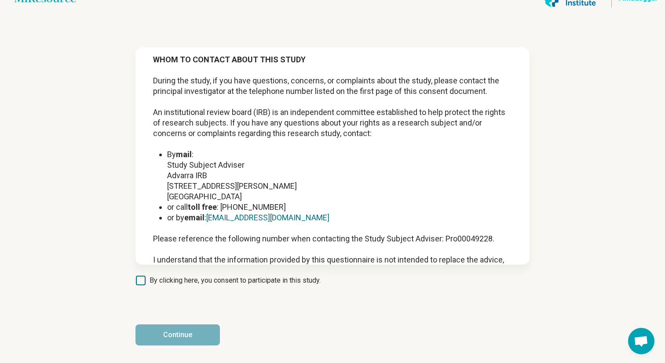
scroll to position [1115, 0]
